Goal: Transaction & Acquisition: Purchase product/service

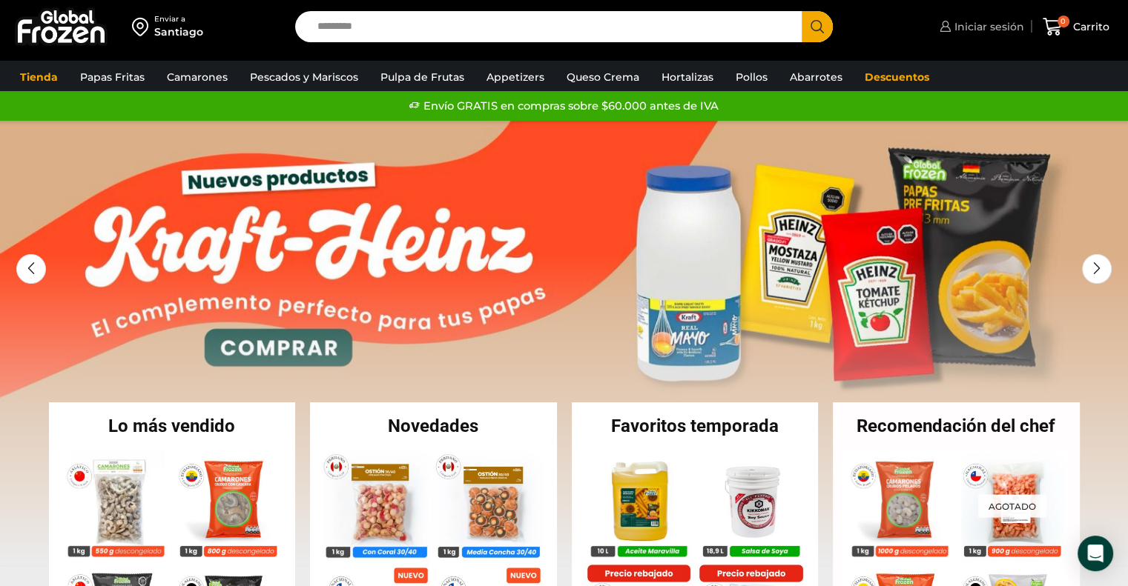
click at [992, 12] on link "Iniciar sesión" at bounding box center [980, 27] width 88 height 30
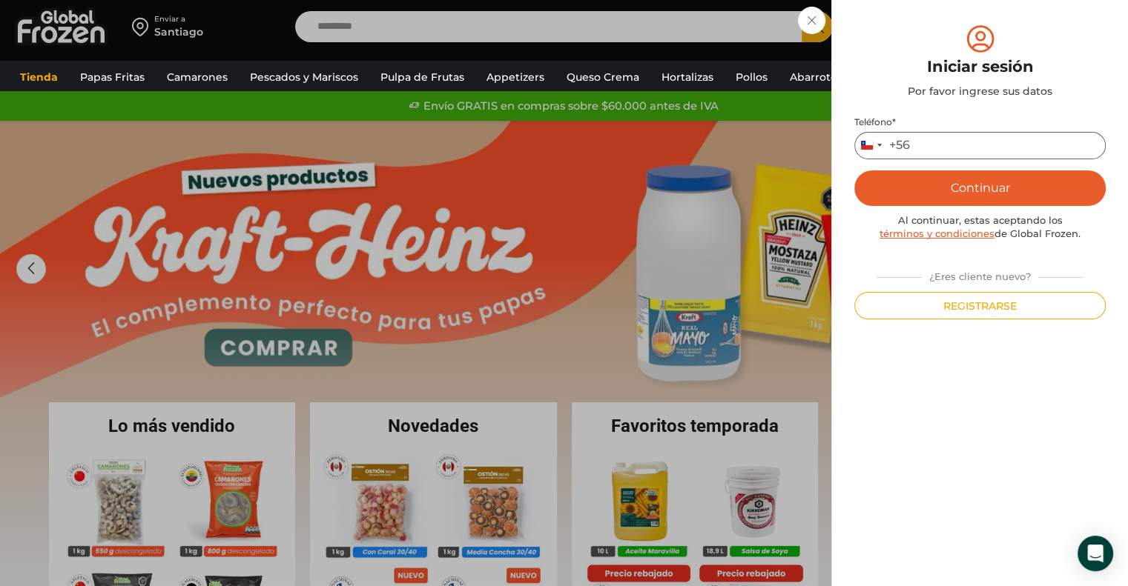
click at [960, 134] on input "Teléfono *" at bounding box center [979, 145] width 251 height 27
type input "*********"
click at [955, 191] on button "Continuar" at bounding box center [979, 189] width 251 height 36
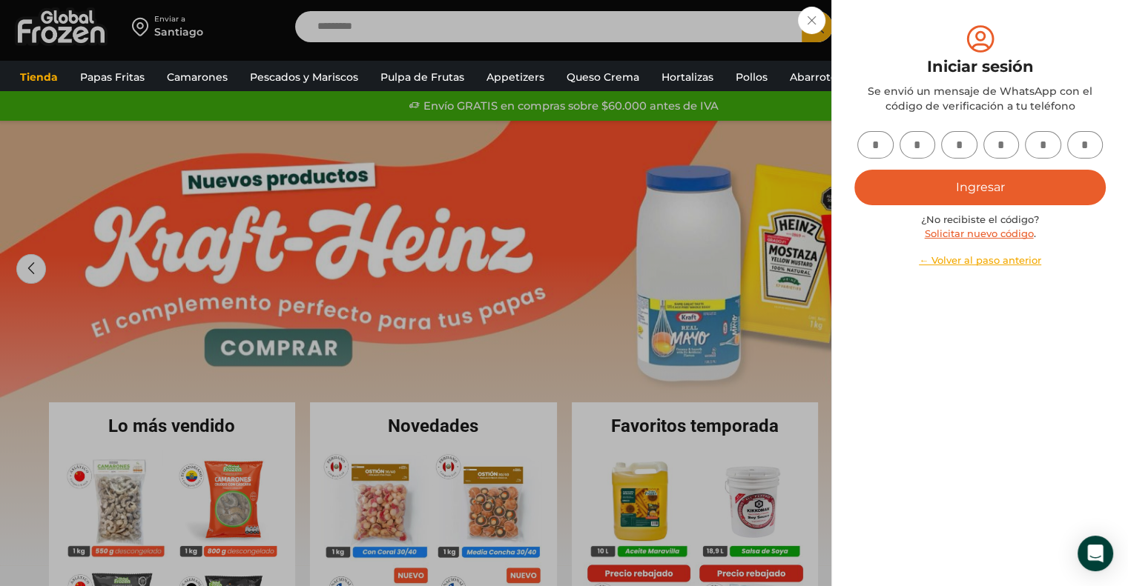
click at [884, 148] on input "text" at bounding box center [875, 144] width 36 height 27
type input "*"
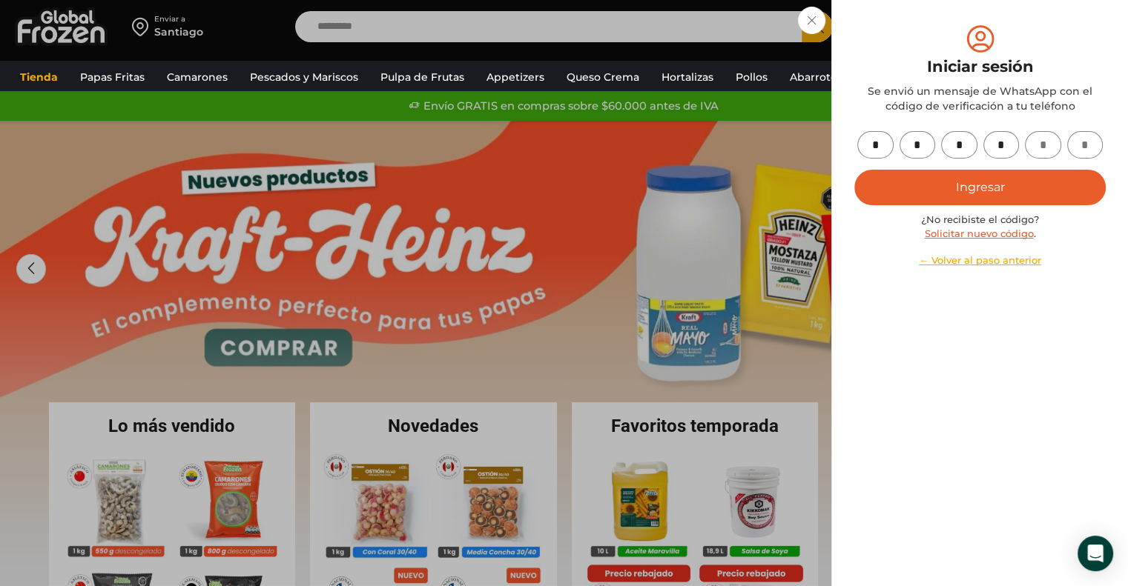
type input "*"
click at [1011, 179] on button "Ingresar" at bounding box center [979, 188] width 251 height 36
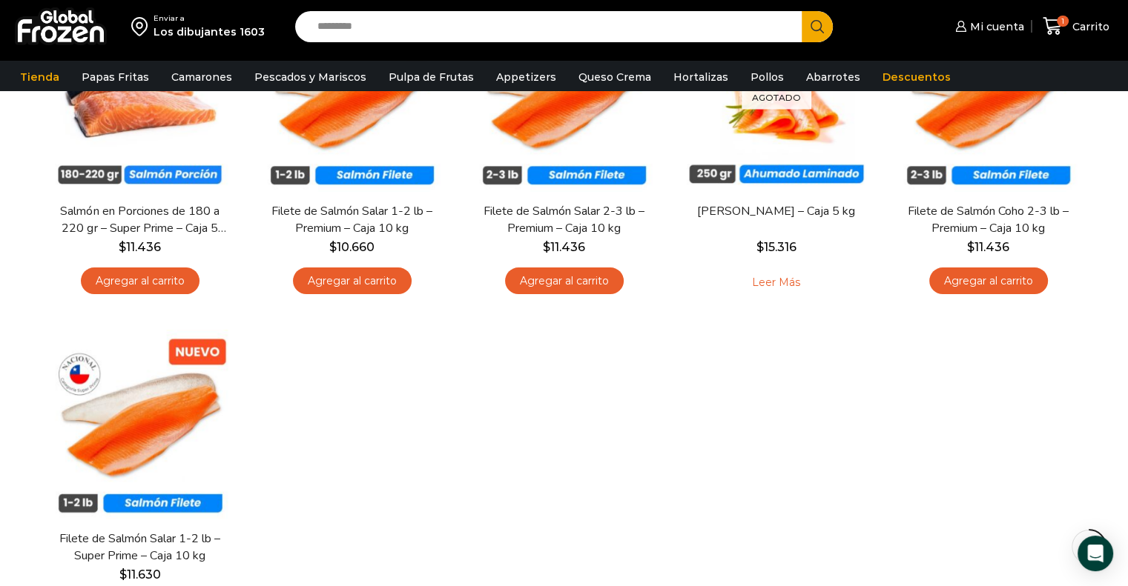
scroll to position [216, 0]
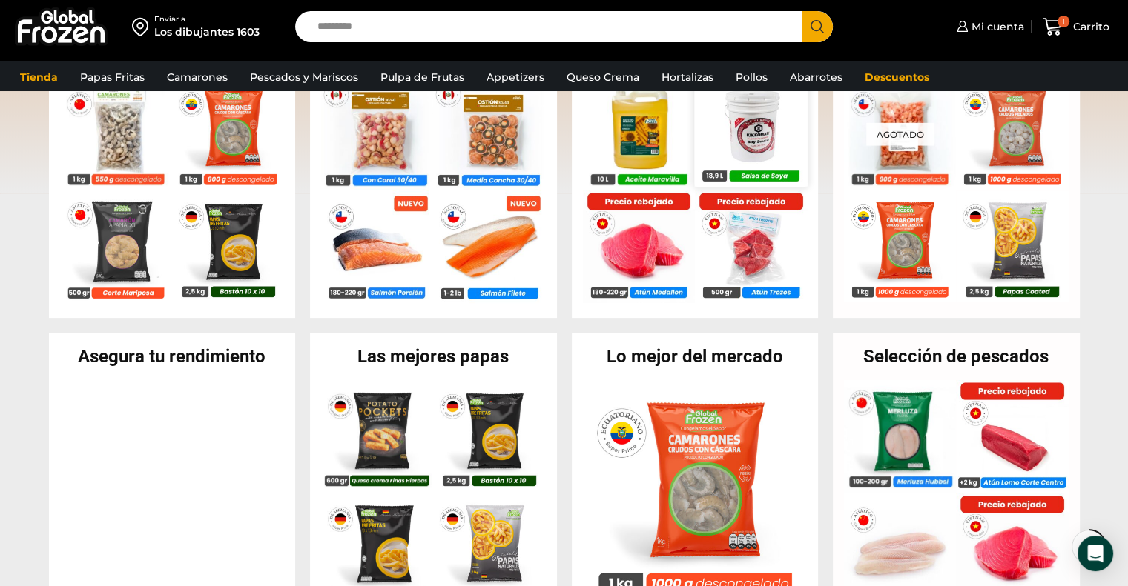
scroll to position [381, 0]
